Goal: Find specific page/section: Find specific page/section

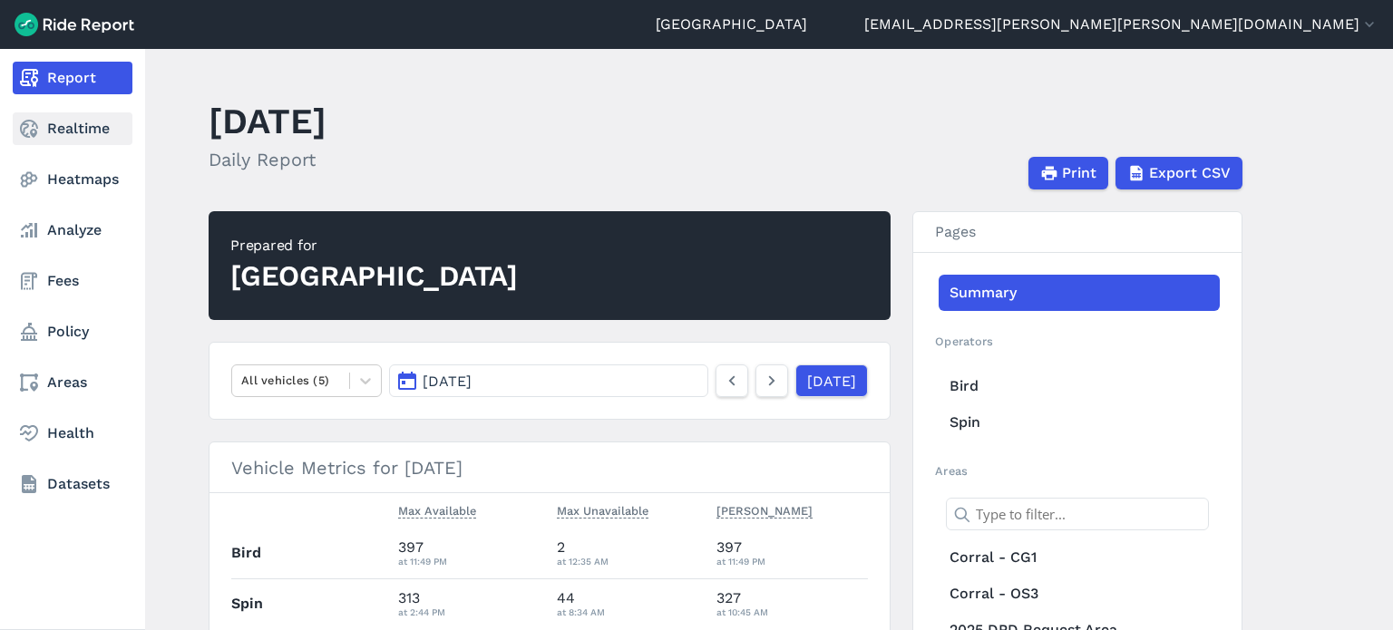
click at [42, 128] on link "Realtime" at bounding box center [73, 128] width 120 height 33
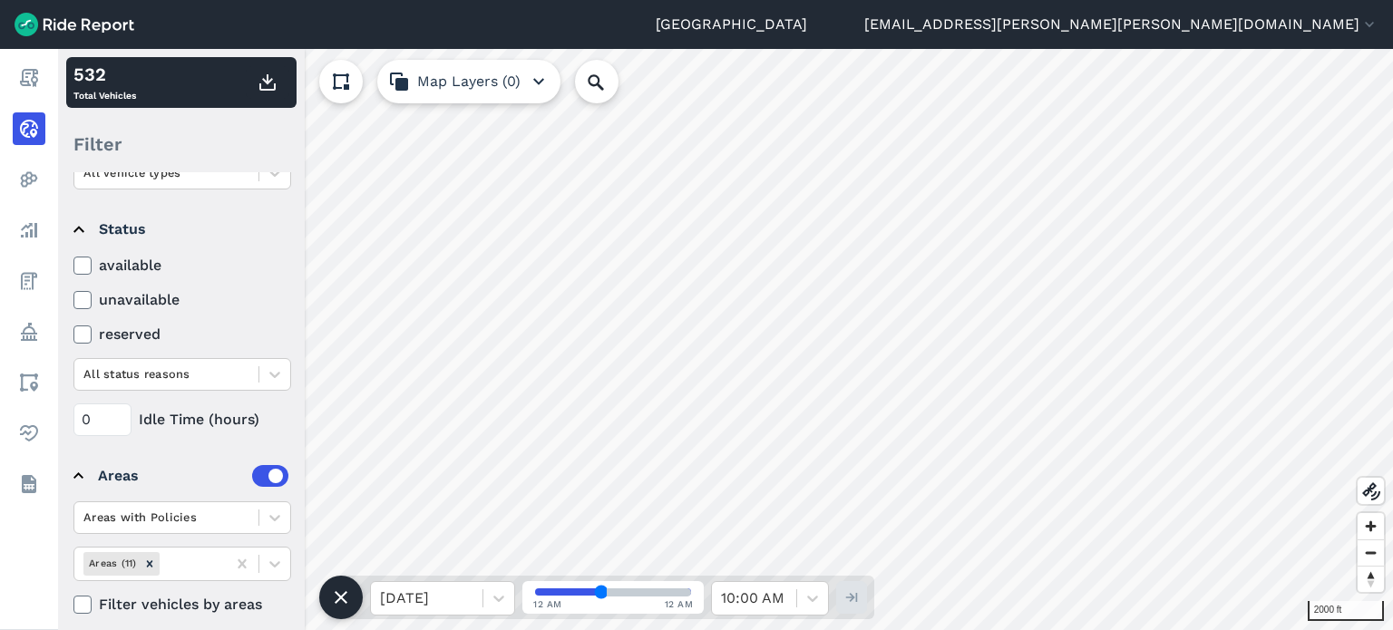
scroll to position [208, 0]
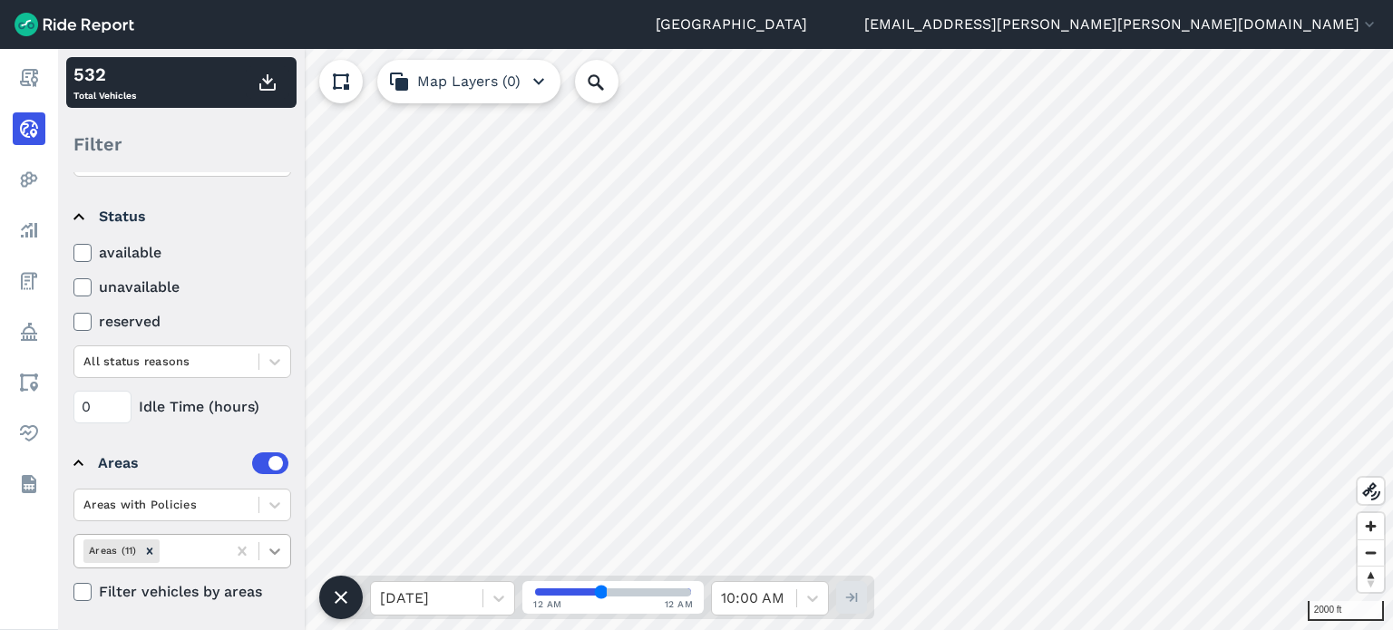
click at [274, 553] on icon at bounding box center [275, 551] width 18 height 18
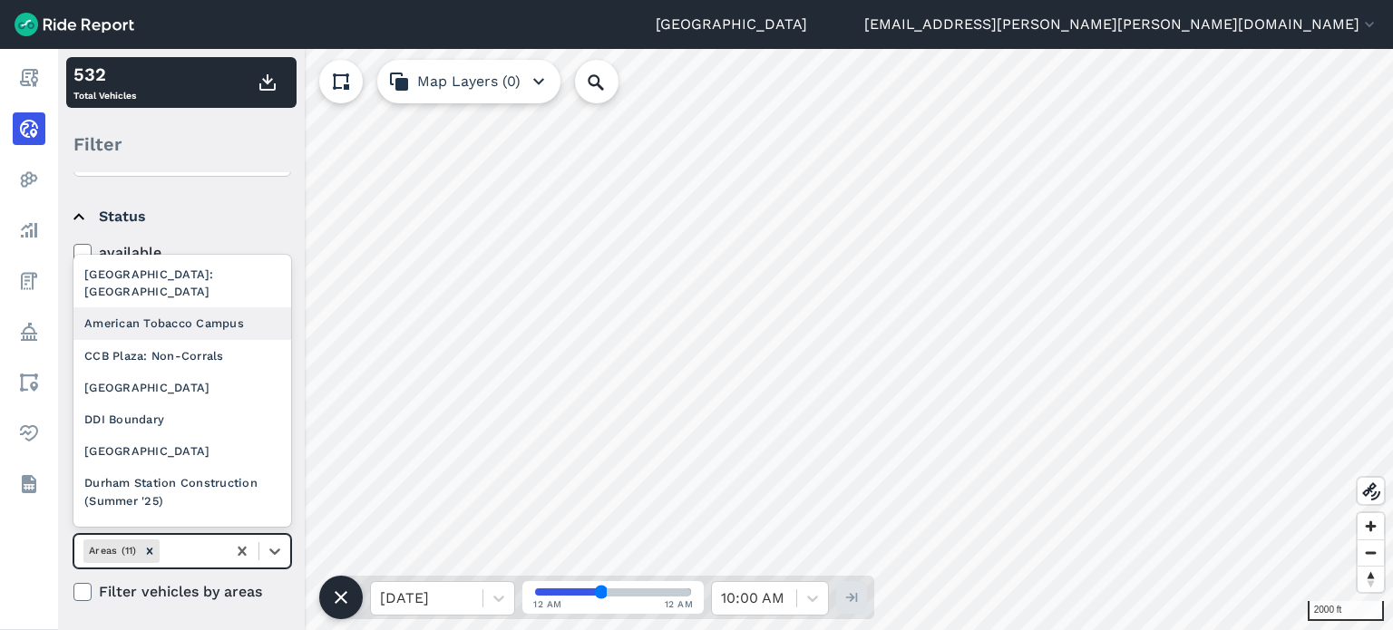
click at [167, 317] on div "American Tobacco Campus" at bounding box center [182, 324] width 218 height 32
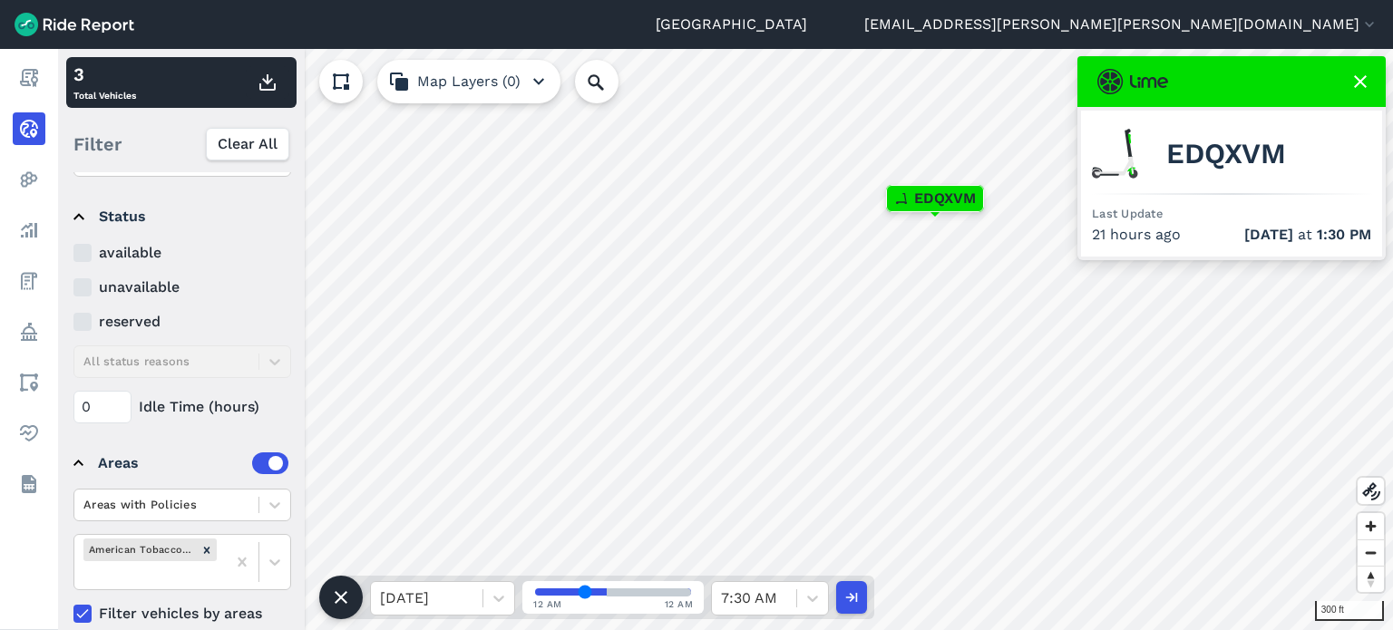
drag, startPoint x: 601, startPoint y: 590, endPoint x: 585, endPoint y: 590, distance: 16.3
click at [585, 590] on input "range" at bounding box center [613, 592] width 156 height 7
drag, startPoint x: 585, startPoint y: 590, endPoint x: 600, endPoint y: 589, distance: 14.5
click at [600, 589] on input "range" at bounding box center [613, 592] width 156 height 7
drag, startPoint x: 598, startPoint y: 590, endPoint x: 559, endPoint y: 590, distance: 39.0
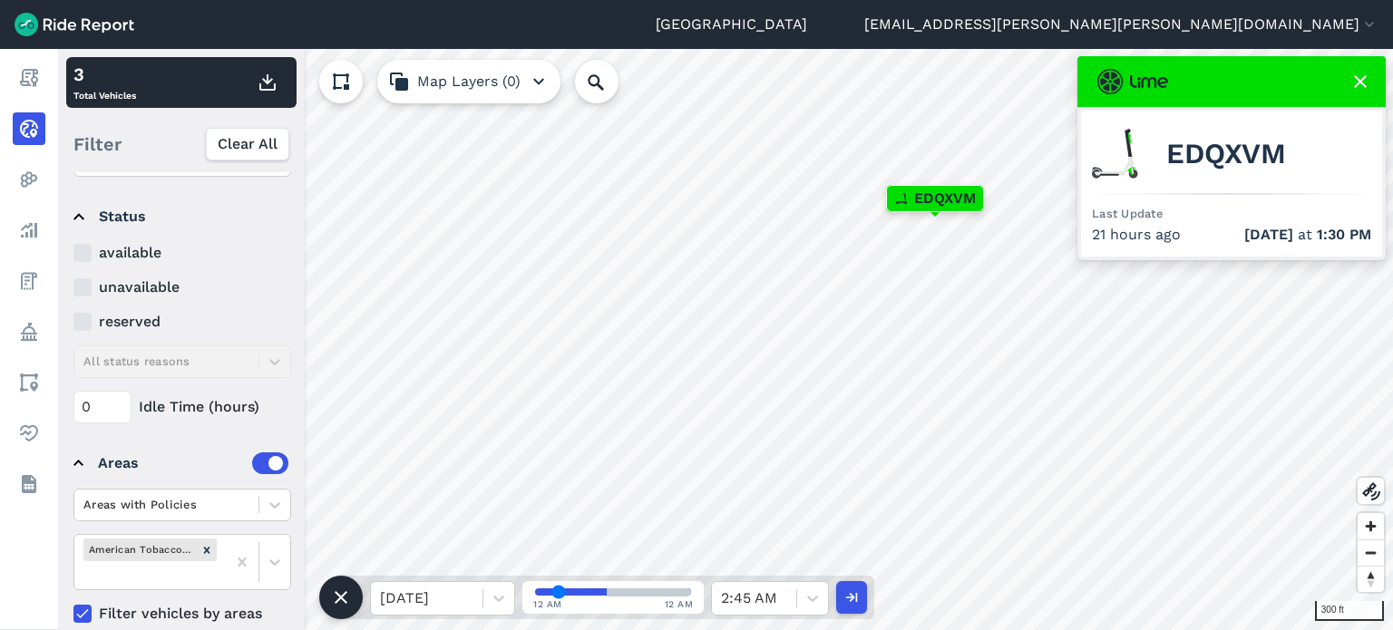
click at [559, 590] on input "range" at bounding box center [613, 592] width 156 height 7
drag, startPoint x: 559, startPoint y: 590, endPoint x: 546, endPoint y: 590, distance: 12.7
click at [546, 590] on input "range" at bounding box center [613, 592] width 156 height 7
drag, startPoint x: 546, startPoint y: 590, endPoint x: 581, endPoint y: 583, distance: 35.9
type input "27"
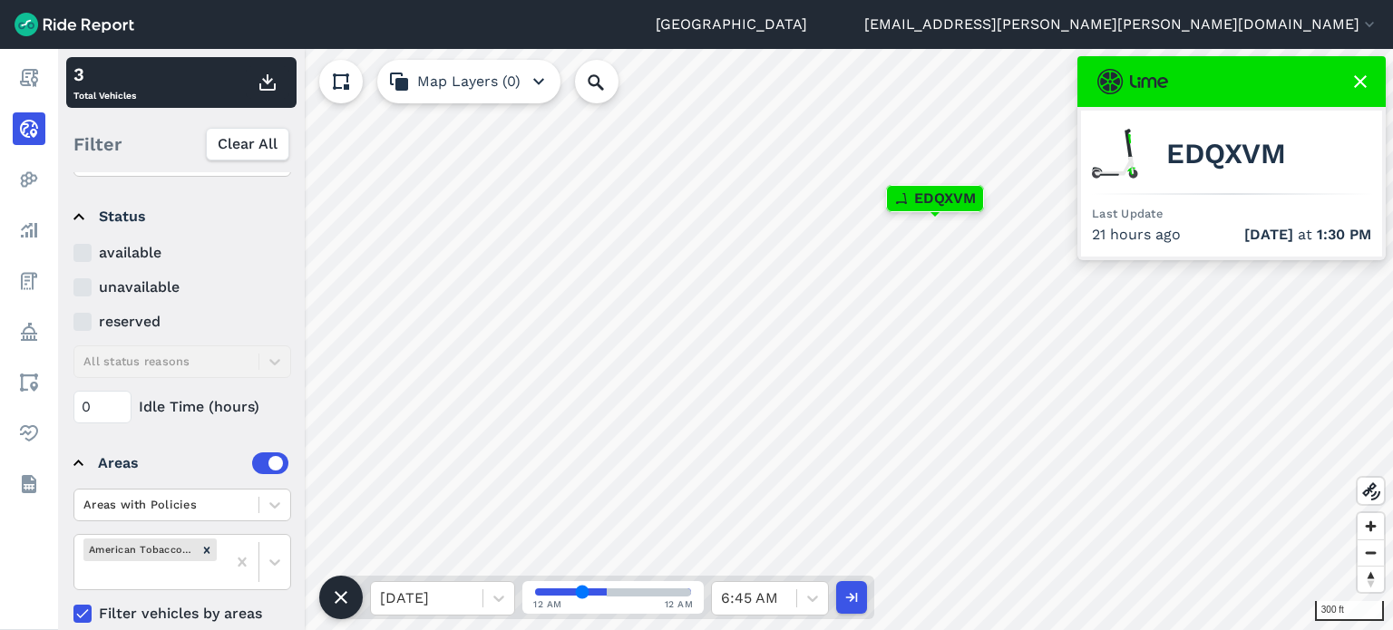
click at [581, 589] on input "range" at bounding box center [613, 592] width 156 height 7
